Goal: Transaction & Acquisition: Purchase product/service

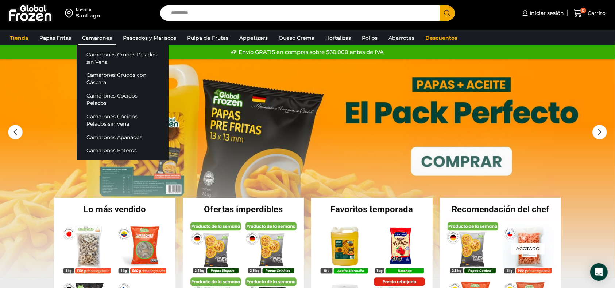
click at [108, 37] on link "Camarones" at bounding box center [96, 38] width 37 height 14
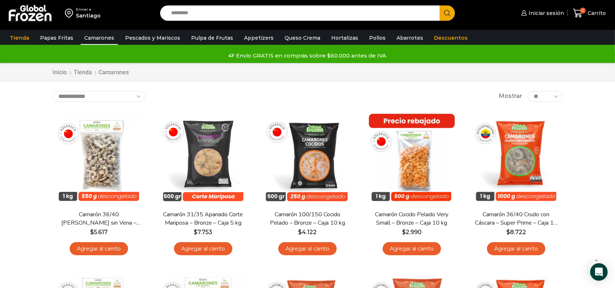
scroll to position [49, 0]
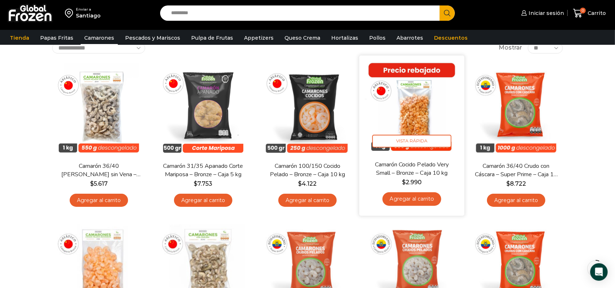
click at [418, 119] on img at bounding box center [412, 108] width 94 height 94
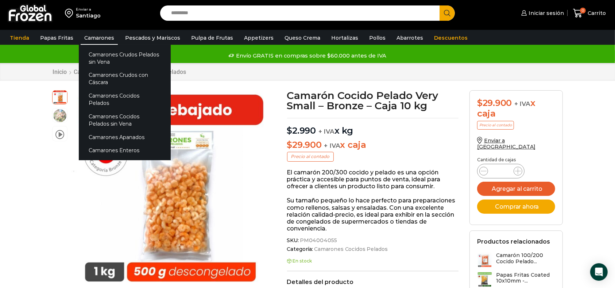
click at [94, 38] on link "Camarones" at bounding box center [99, 38] width 37 height 14
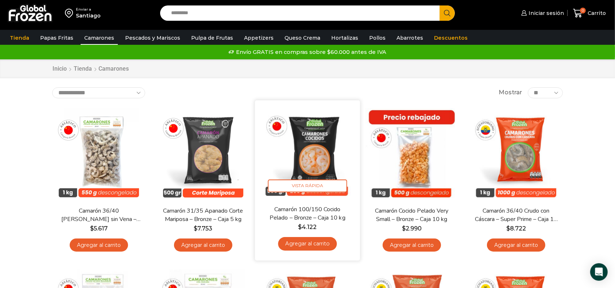
click at [321, 171] on img at bounding box center [307, 153] width 94 height 94
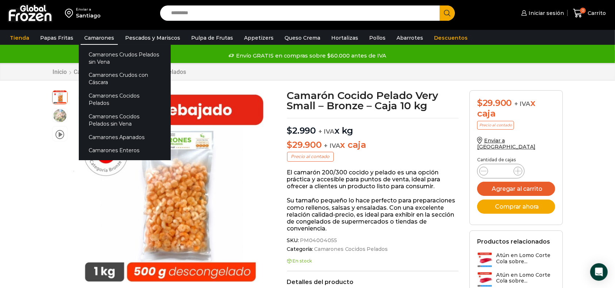
click at [93, 37] on link "Camarones" at bounding box center [99, 38] width 37 height 14
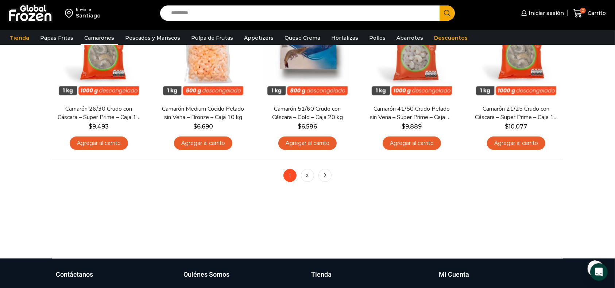
scroll to position [632, 0]
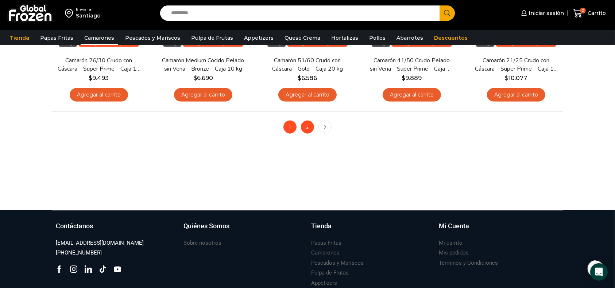
click at [309, 130] on link "2" at bounding box center [307, 127] width 13 height 13
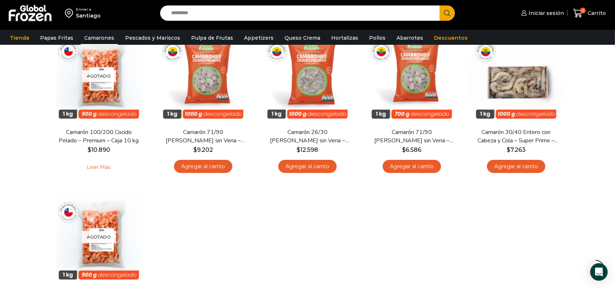
scroll to position [146, 0]
